Goal: Task Accomplishment & Management: Manage account settings

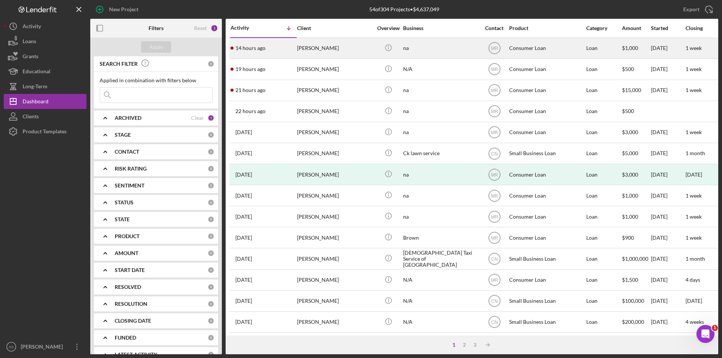
click at [322, 46] on div "[PERSON_NAME]" at bounding box center [334, 48] width 75 height 20
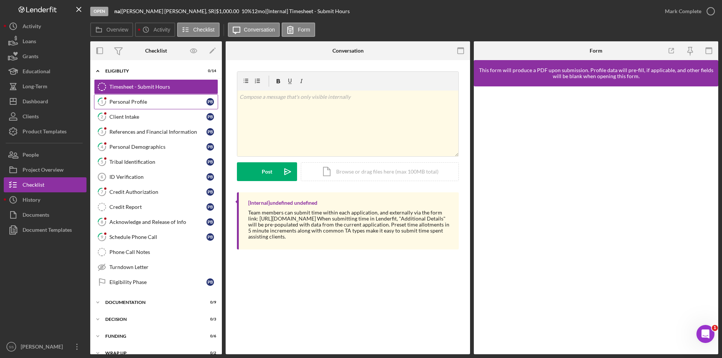
click at [134, 98] on link "1 Personal Profile P B" at bounding box center [156, 101] width 124 height 15
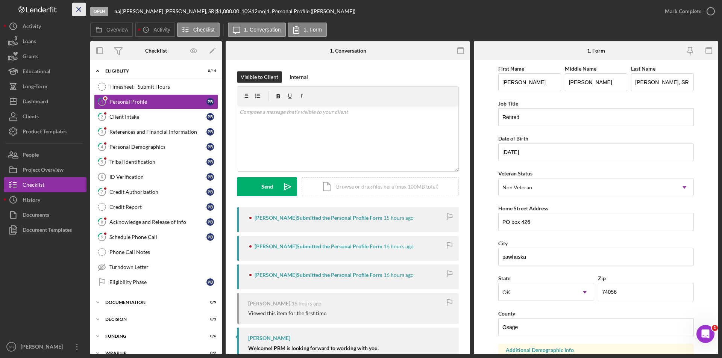
click at [77, 10] on icon "Icon/Menu Close" at bounding box center [79, 9] width 17 height 17
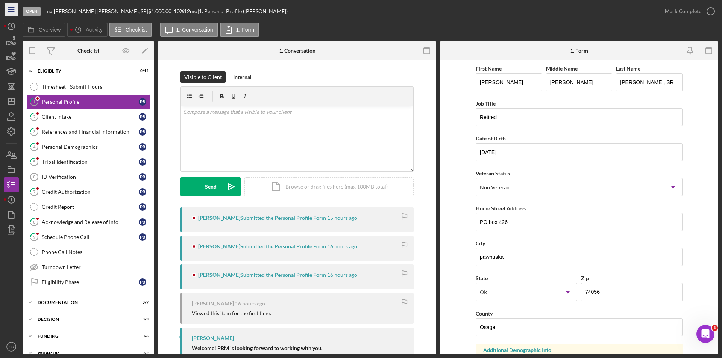
click at [16, 11] on icon "Icon/Menu" at bounding box center [11, 9] width 17 height 17
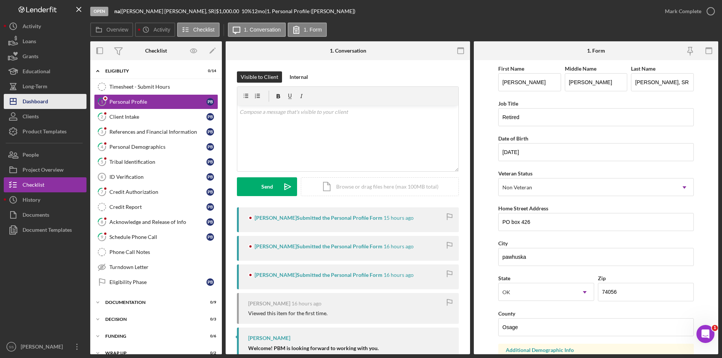
click at [42, 103] on div "Dashboard" at bounding box center [36, 102] width 26 height 17
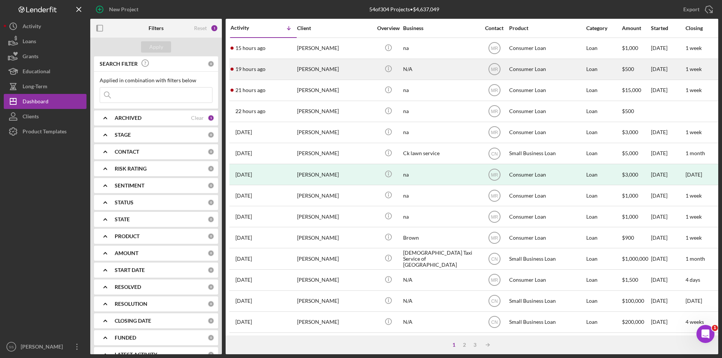
click at [253, 68] on time "19 hours ago" at bounding box center [250, 69] width 30 height 6
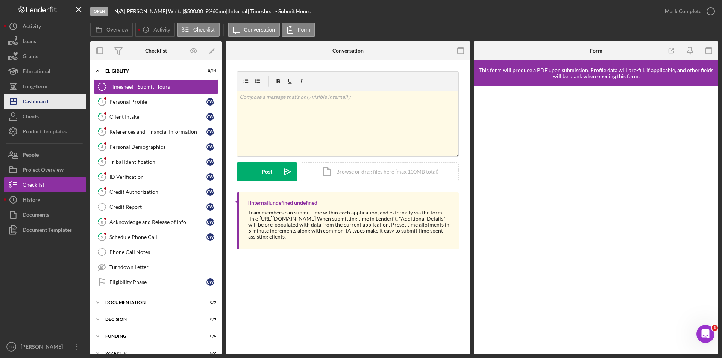
click at [44, 102] on div "Dashboard" at bounding box center [36, 102] width 26 height 17
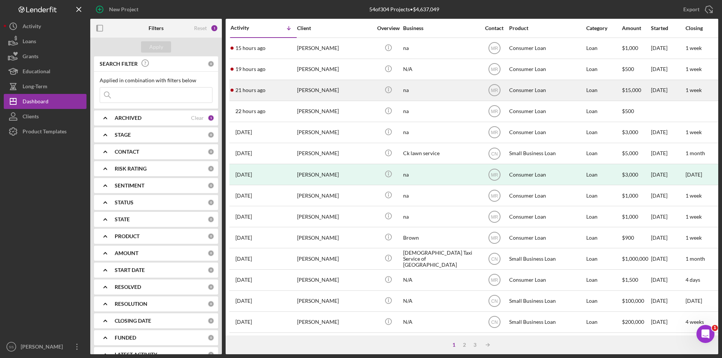
click at [256, 91] on time "21 hours ago" at bounding box center [250, 90] width 30 height 6
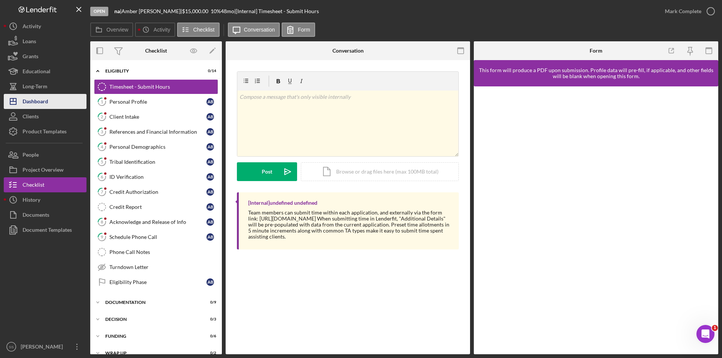
click at [42, 102] on div "Dashboard" at bounding box center [36, 102] width 26 height 17
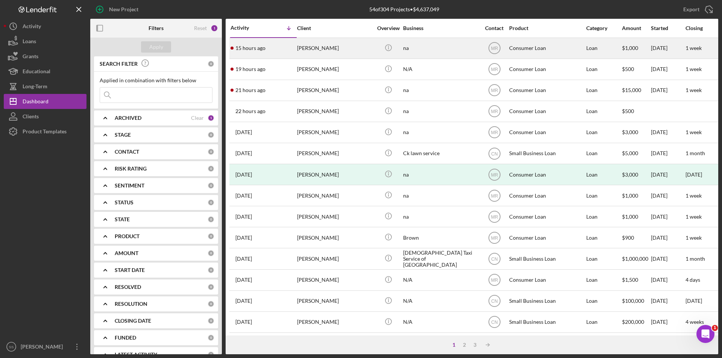
click at [321, 48] on div "[PERSON_NAME]" at bounding box center [334, 48] width 75 height 20
